Goal: Information Seeking & Learning: Learn about a topic

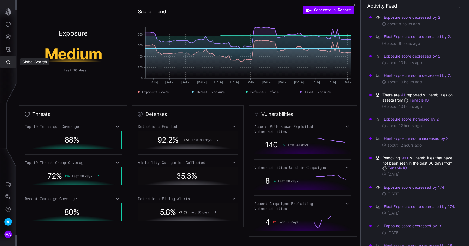
click at [10, 39] on icon "Defense Surface" at bounding box center [7, 36] width 5 height 5
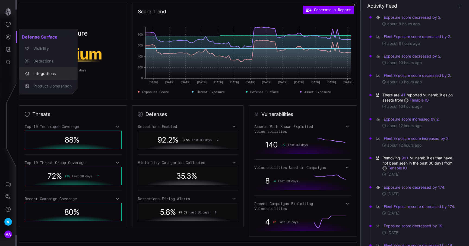
click at [46, 73] on div "Integrations" at bounding box center [51, 73] width 41 height 7
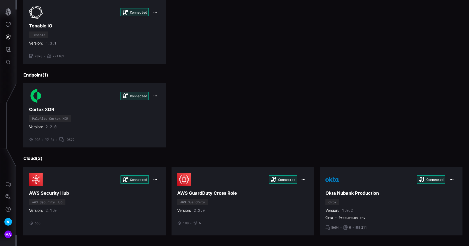
scroll to position [166, 0]
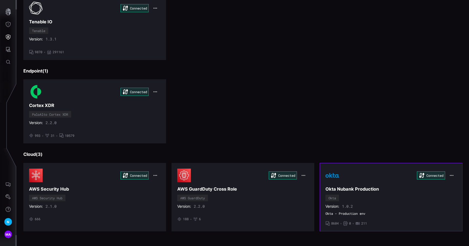
click at [345, 179] on div "Connected" at bounding box center [390, 175] width 131 height 14
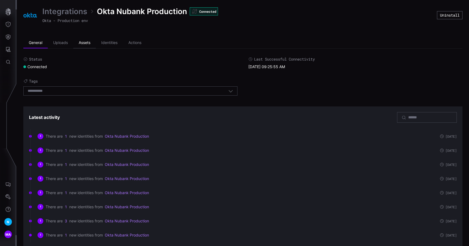
click at [87, 42] on li "Assets" at bounding box center [84, 42] width 23 height 11
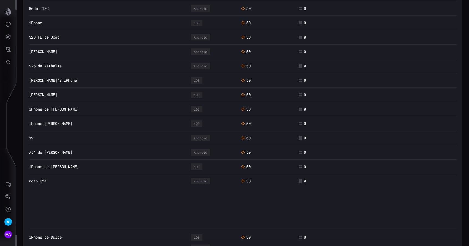
scroll to position [1294, 0]
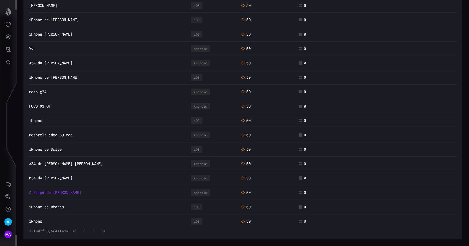
click at [56, 192] on link "Z Flip6 de [PERSON_NAME]" at bounding box center [55, 192] width 52 height 5
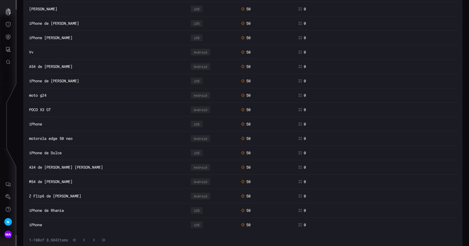
scroll to position [1294, 0]
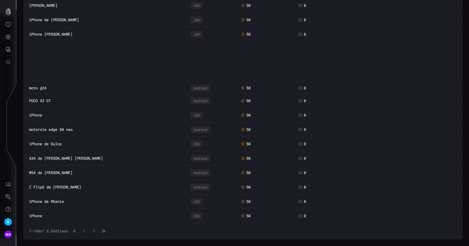
click at [105, 231] on icon "button" at bounding box center [104, 230] width 2 height 3
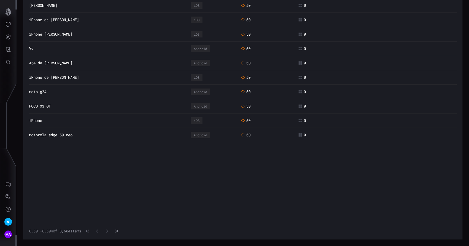
scroll to position [0, 0]
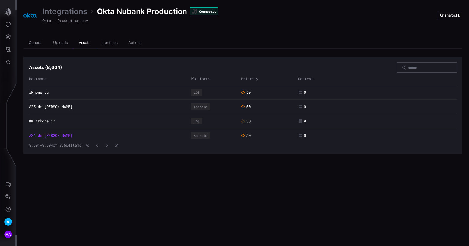
click at [49, 135] on link "A24 de [PERSON_NAME]" at bounding box center [50, 135] width 43 height 5
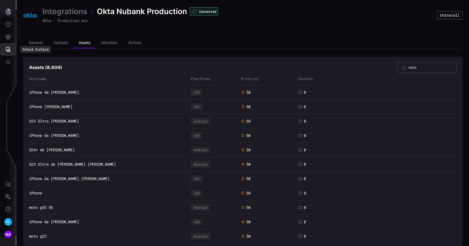
click at [10, 50] on icon "Attack Surface" at bounding box center [7, 49] width 5 height 5
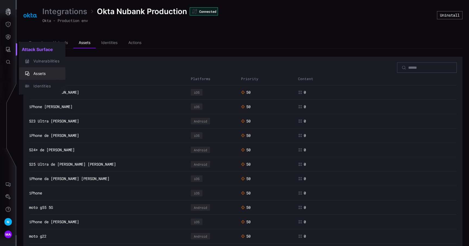
click at [42, 72] on div "Assets" at bounding box center [45, 73] width 29 height 7
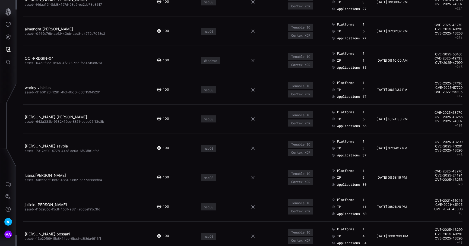
scroll to position [774, 0]
click at [44, 87] on link "warley.vinicius" at bounding box center [38, 87] width 26 height 5
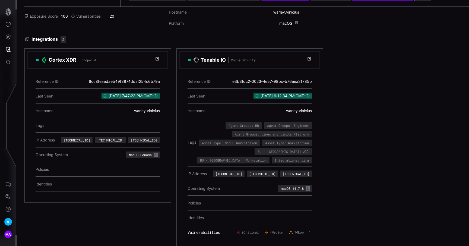
scroll to position [52, 0]
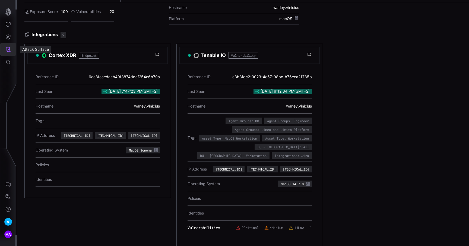
click at [11, 47] on button "Attack Surface" at bounding box center [8, 49] width 16 height 12
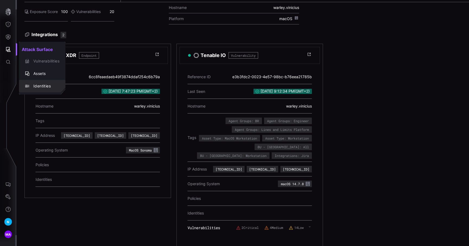
click at [35, 82] on div "Identities" at bounding box center [42, 86] width 42 height 8
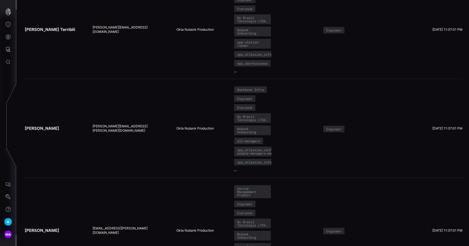
scroll to position [99, 0]
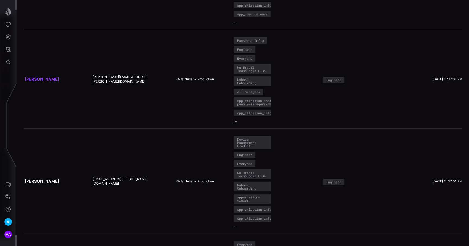
click at [44, 82] on link "[PERSON_NAME]" at bounding box center [42, 78] width 34 height 5
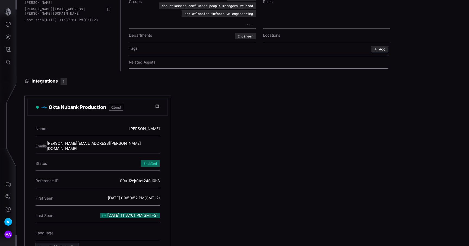
scroll to position [49, 0]
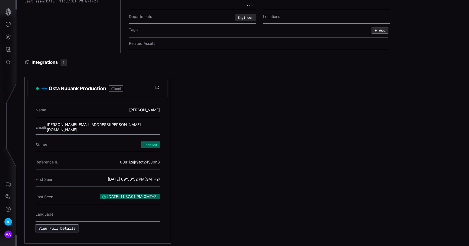
click at [55, 227] on button "View Full Details" at bounding box center [57, 228] width 43 height 8
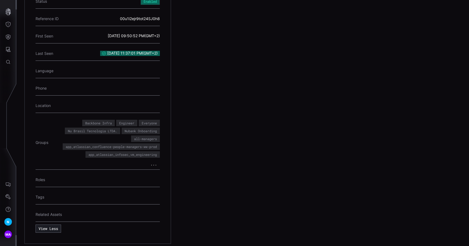
scroll to position [192, 0]
click at [154, 162] on button "..." at bounding box center [153, 163] width 12 height 5
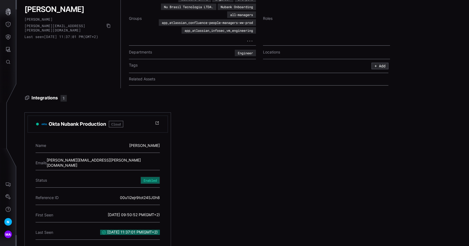
scroll to position [0, 0]
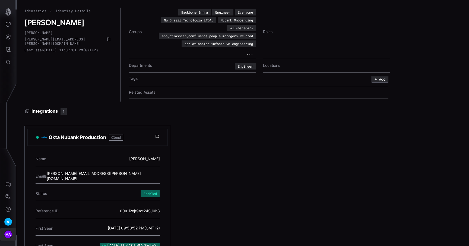
click at [10, 232] on span "MA" at bounding box center [8, 234] width 6 height 6
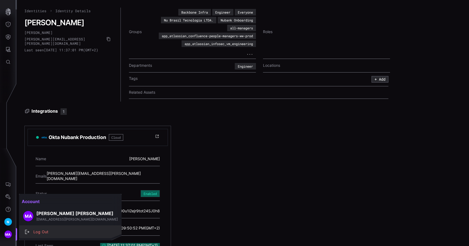
click at [40, 232] on div "Log Out" at bounding box center [73, 231] width 85 height 7
